Goal: Information Seeking & Learning: Understand process/instructions

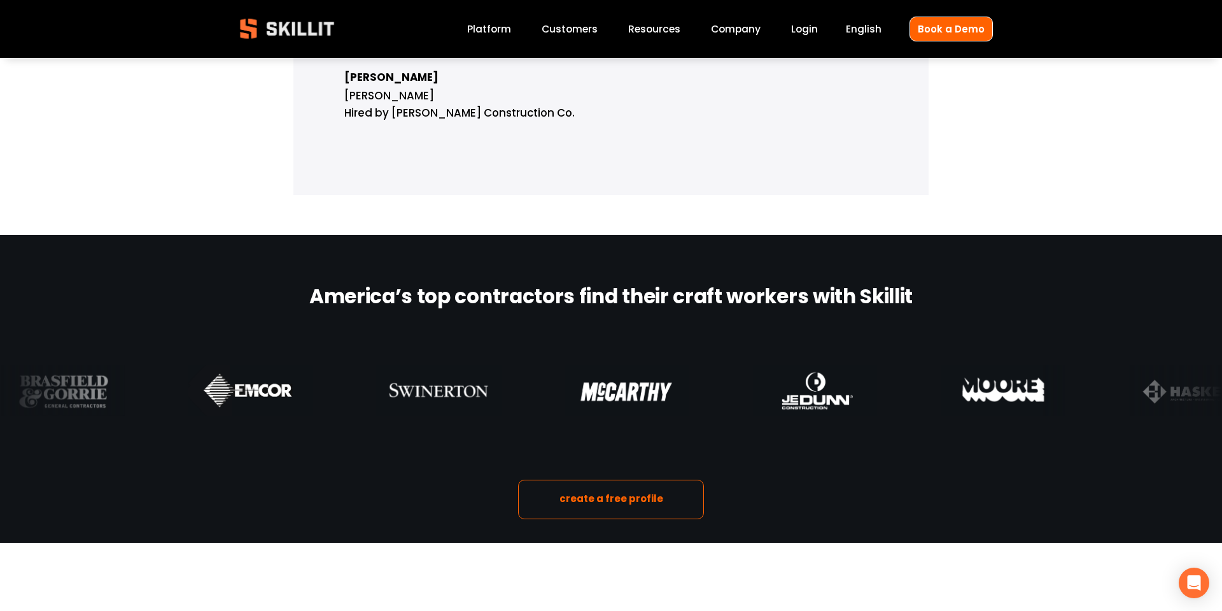
scroll to position [1063, 0]
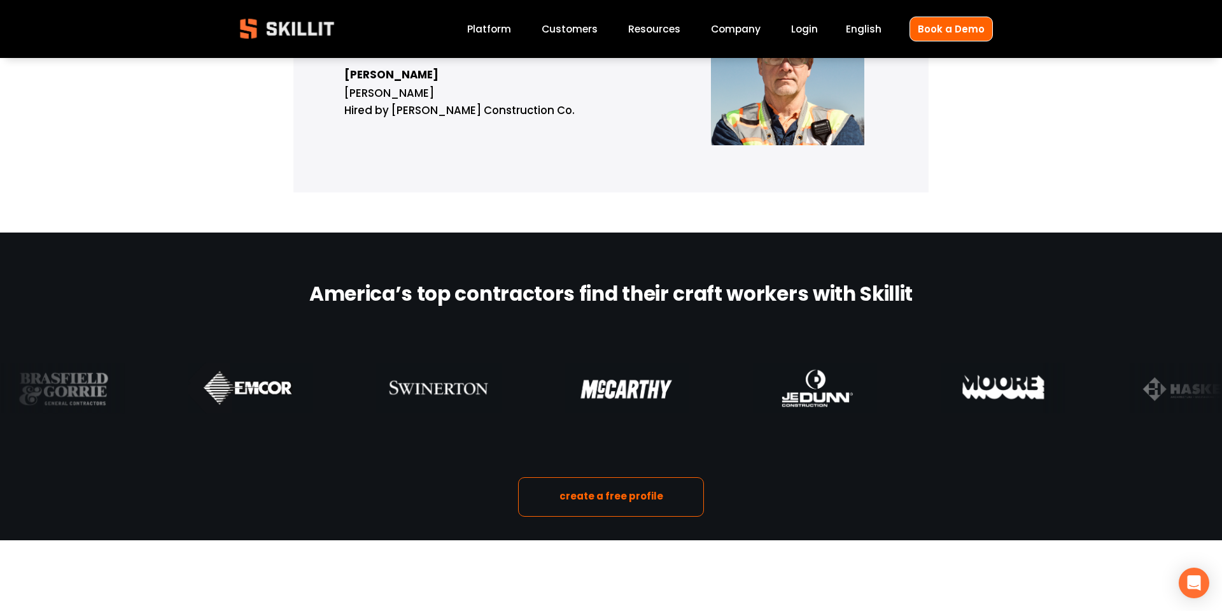
click at [730, 35] on link "Company" at bounding box center [736, 28] width 50 height 17
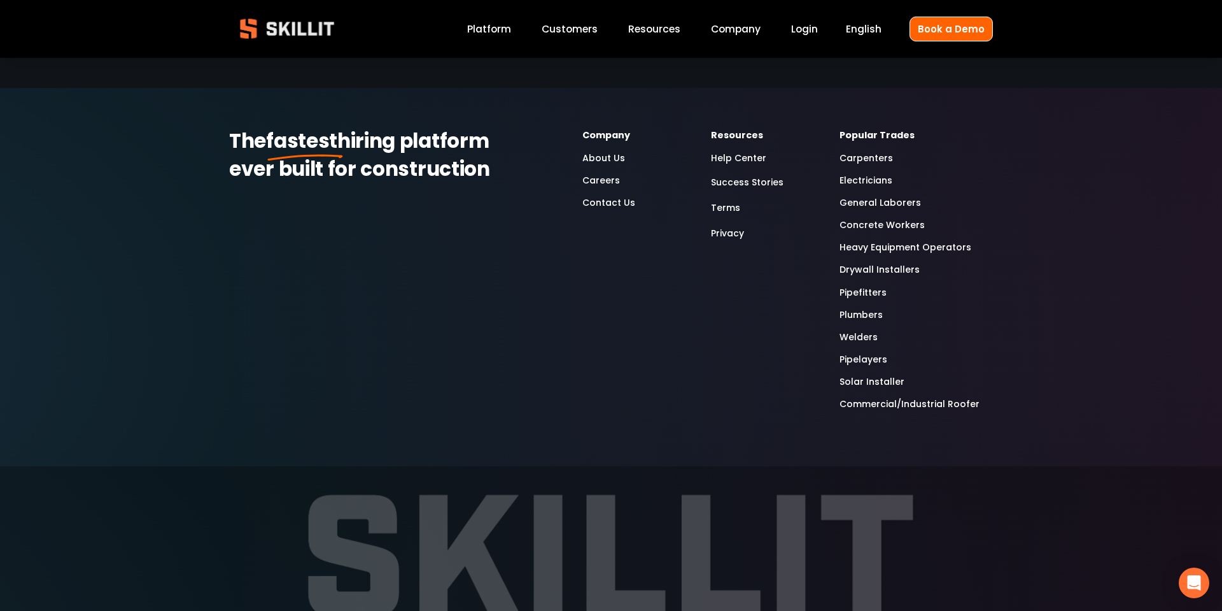
scroll to position [4110, 0]
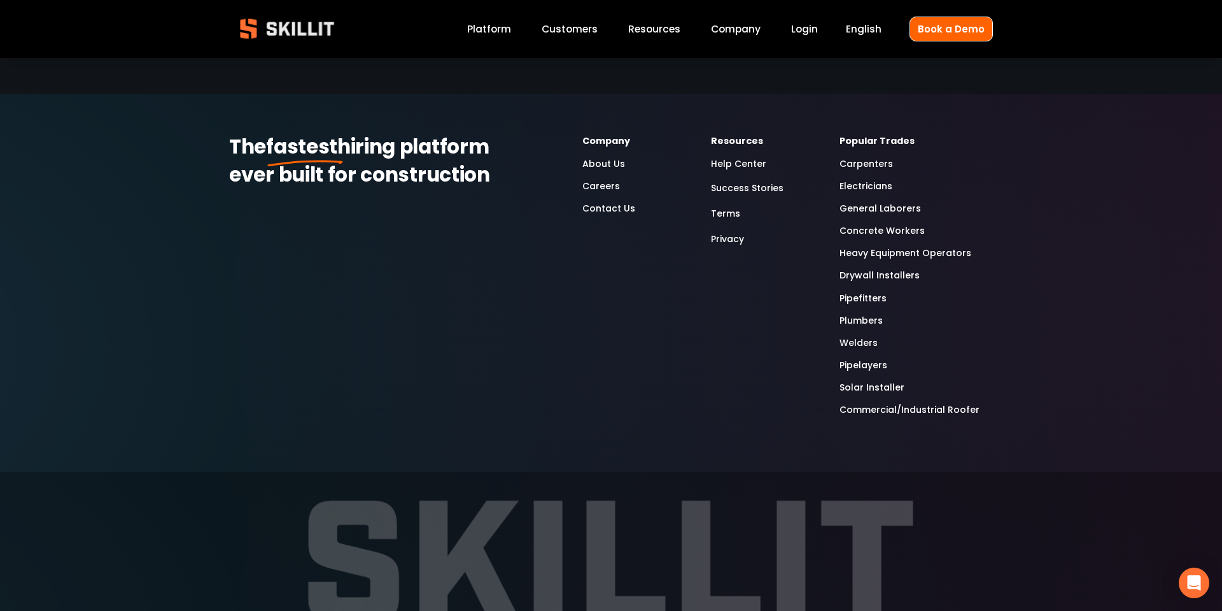
click at [610, 188] on link "Careers" at bounding box center [602, 186] width 38 height 15
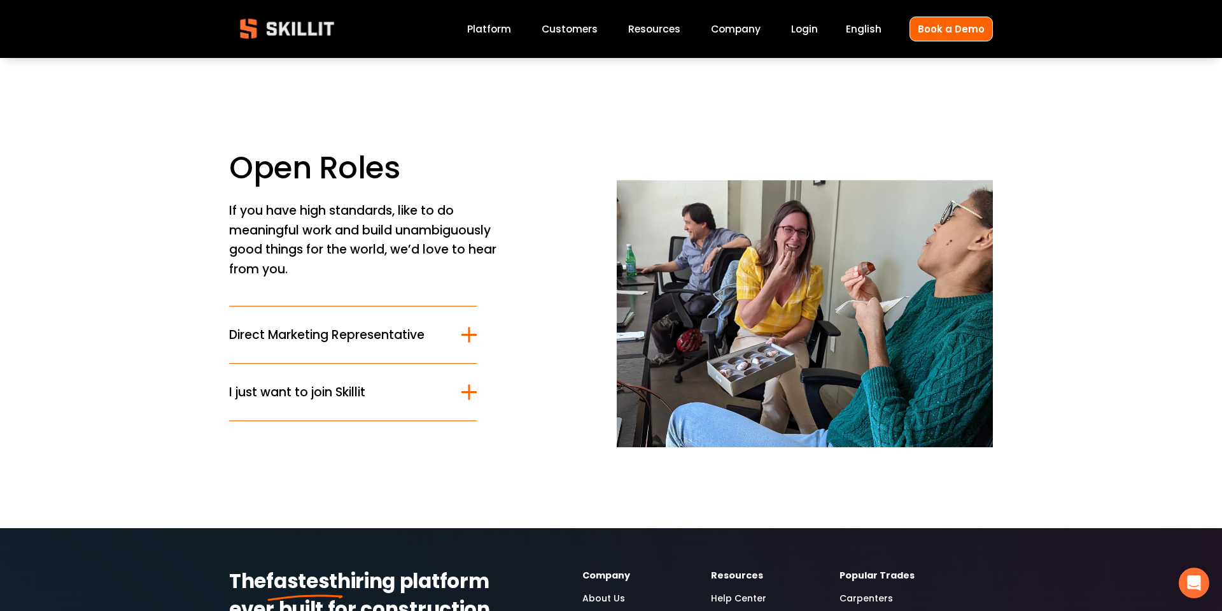
scroll to position [1, 0]
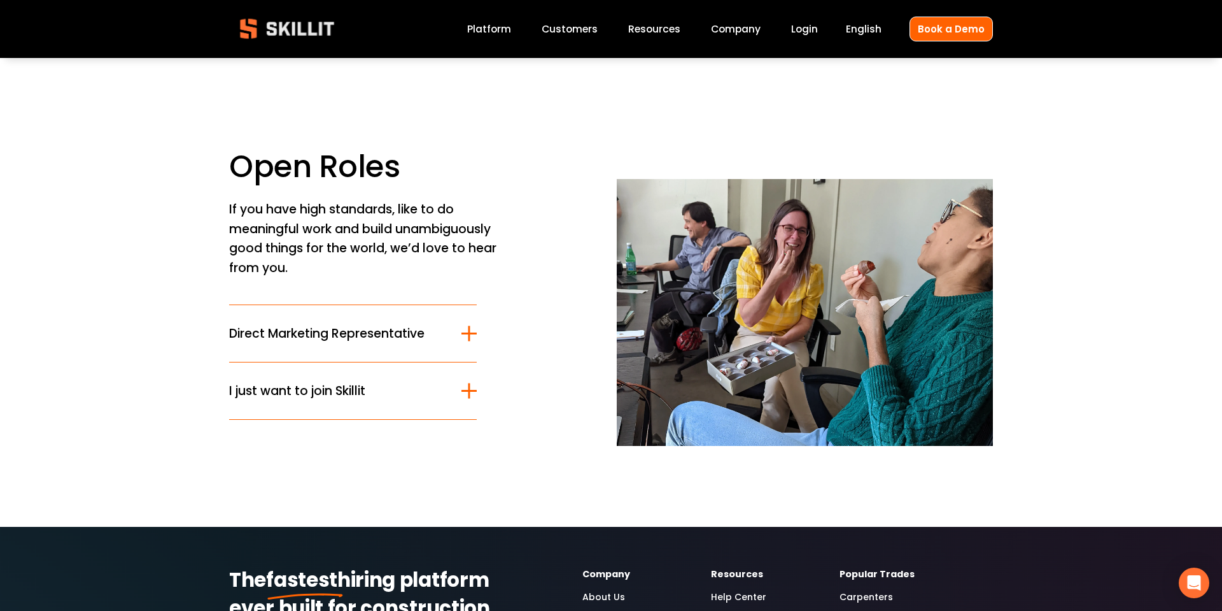
click at [449, 416] on button "I just want to join Skillit" at bounding box center [353, 390] width 248 height 57
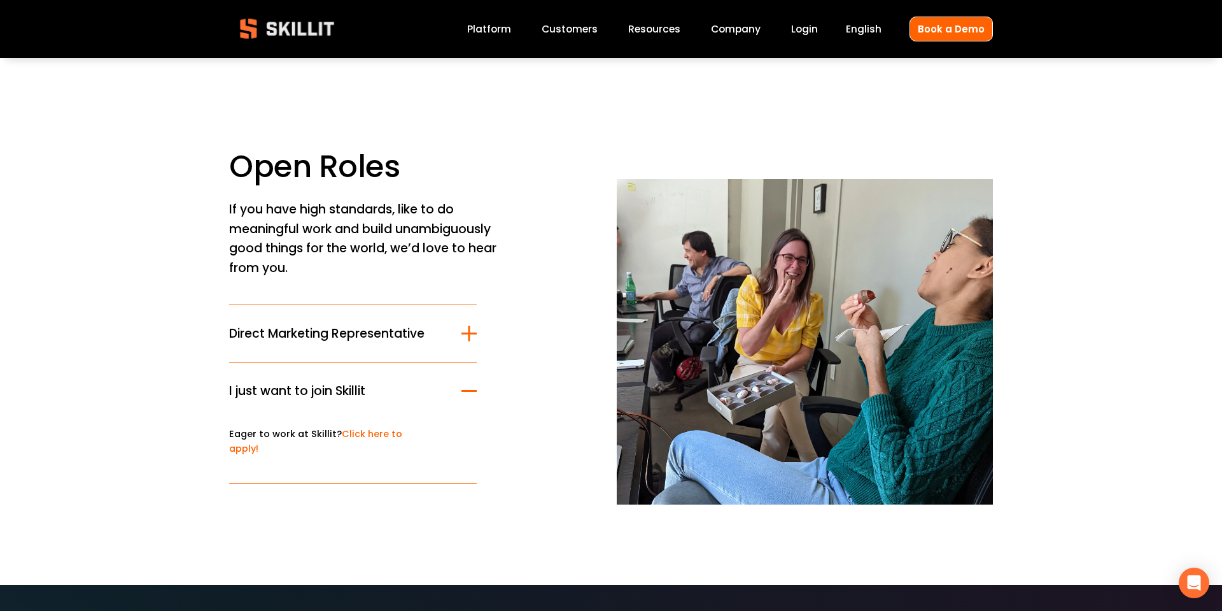
click at [449, 416] on button "I just want to join Skillit" at bounding box center [353, 390] width 248 height 57
